Goal: Task Accomplishment & Management: Manage account settings

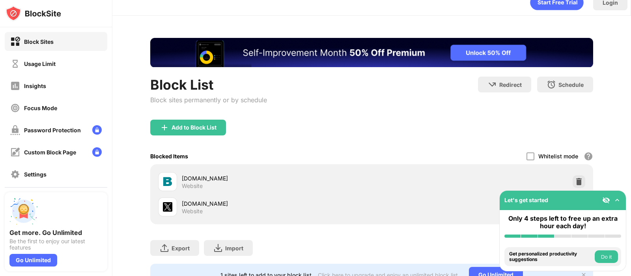
scroll to position [51, 0]
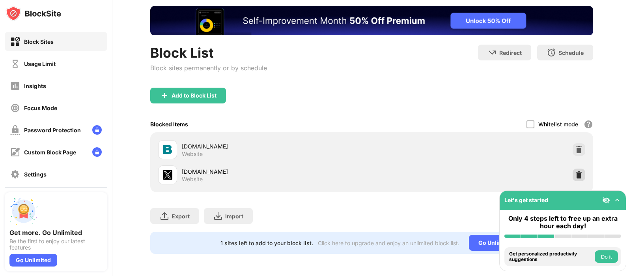
click at [575, 171] on img at bounding box center [579, 175] width 8 height 8
